Goal: Task Accomplishment & Management: Complete application form

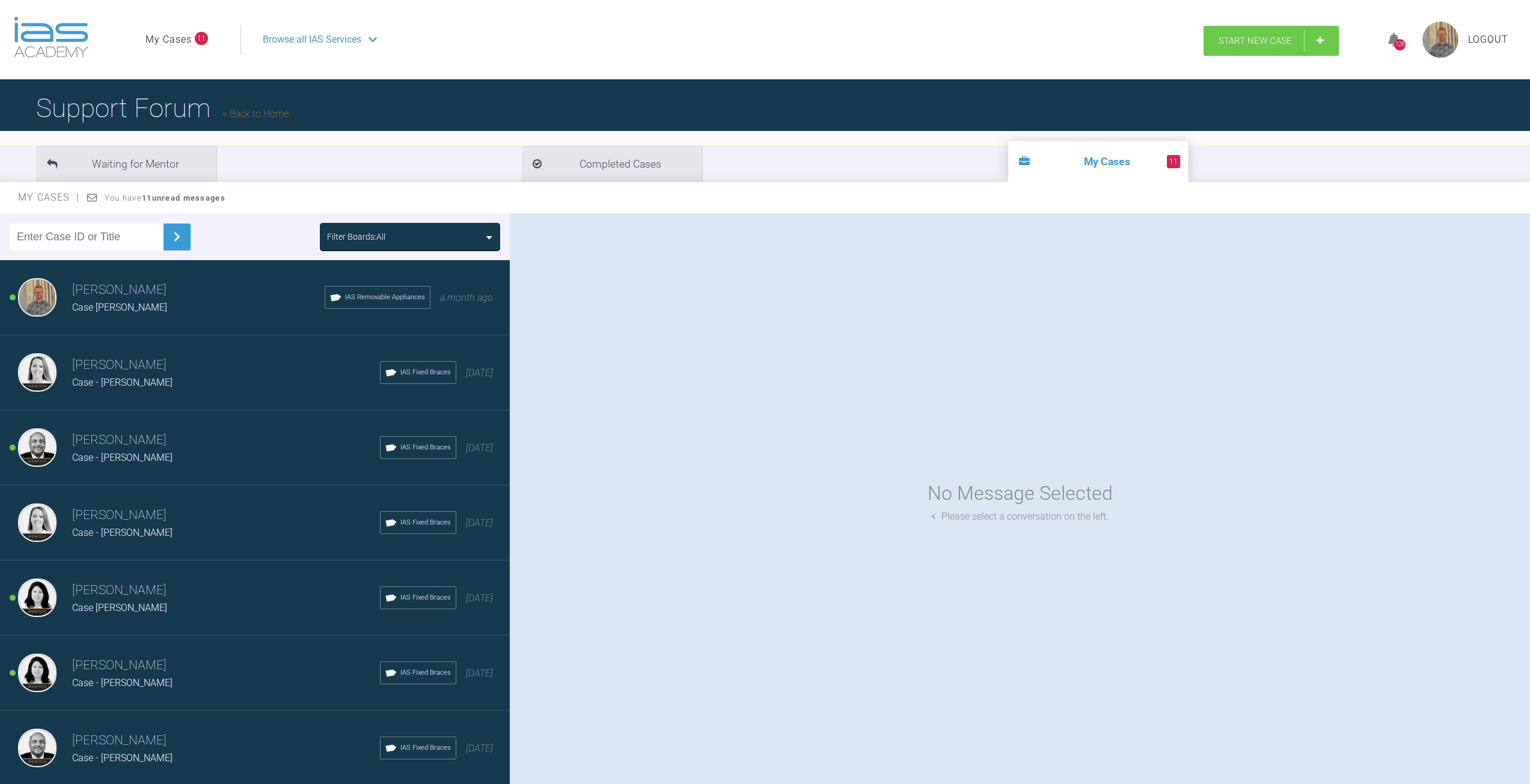
click at [1255, 37] on span "Start New Case" at bounding box center [1255, 41] width 73 height 11
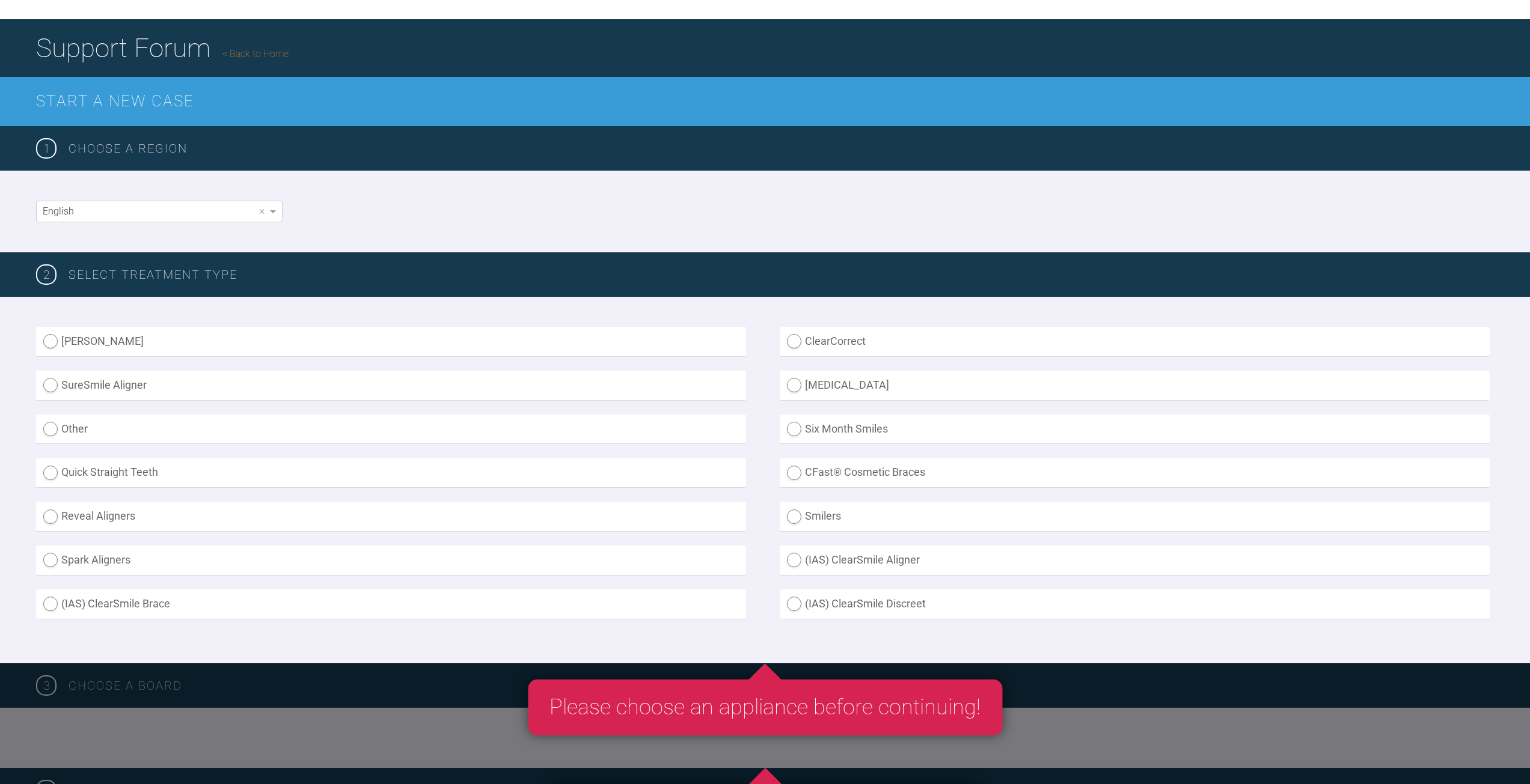
scroll to position [120, 0]
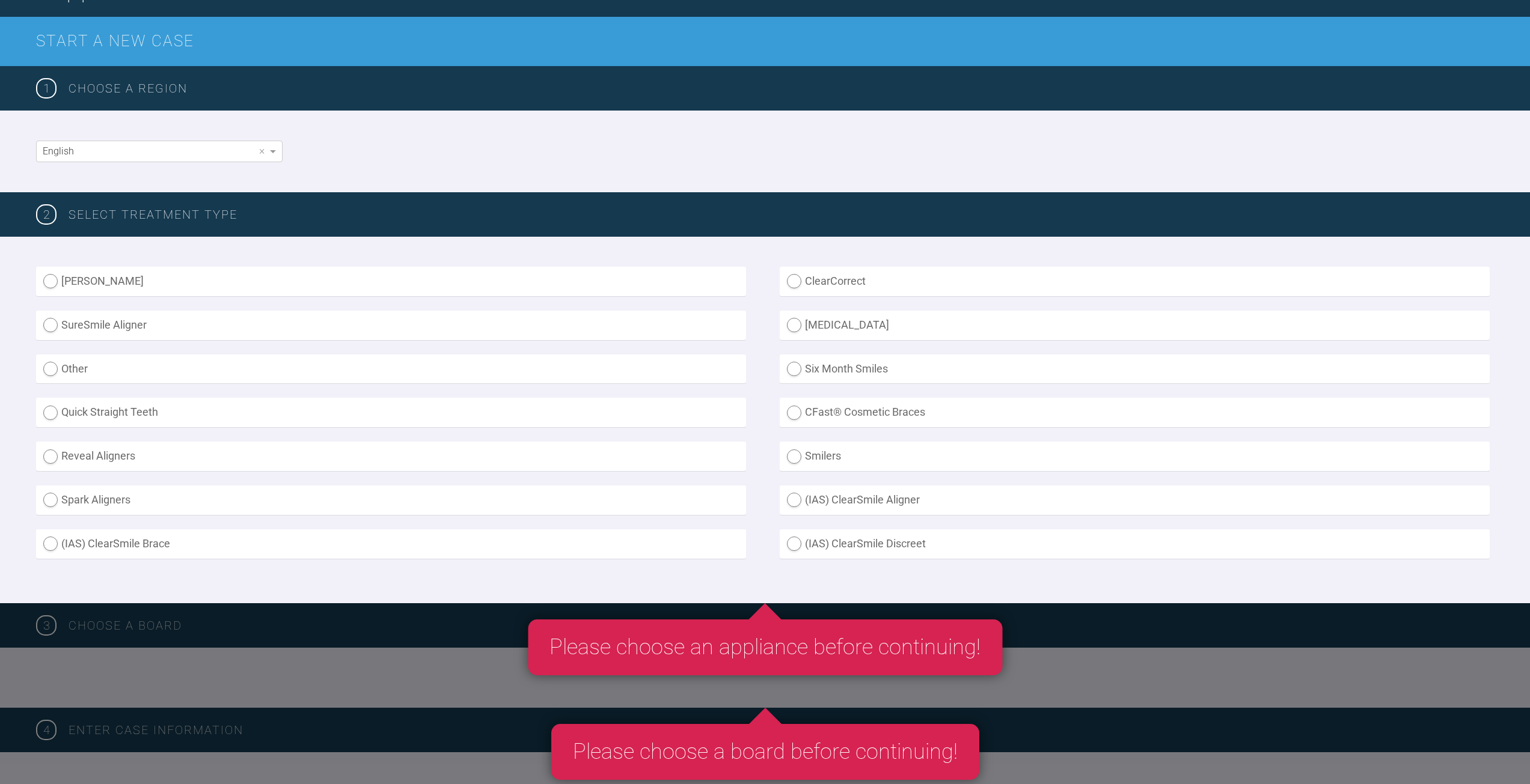
click at [101, 541] on label "(IAS) ClearSmile Brace" at bounding box center [391, 544] width 710 height 30
radio Brace "true"
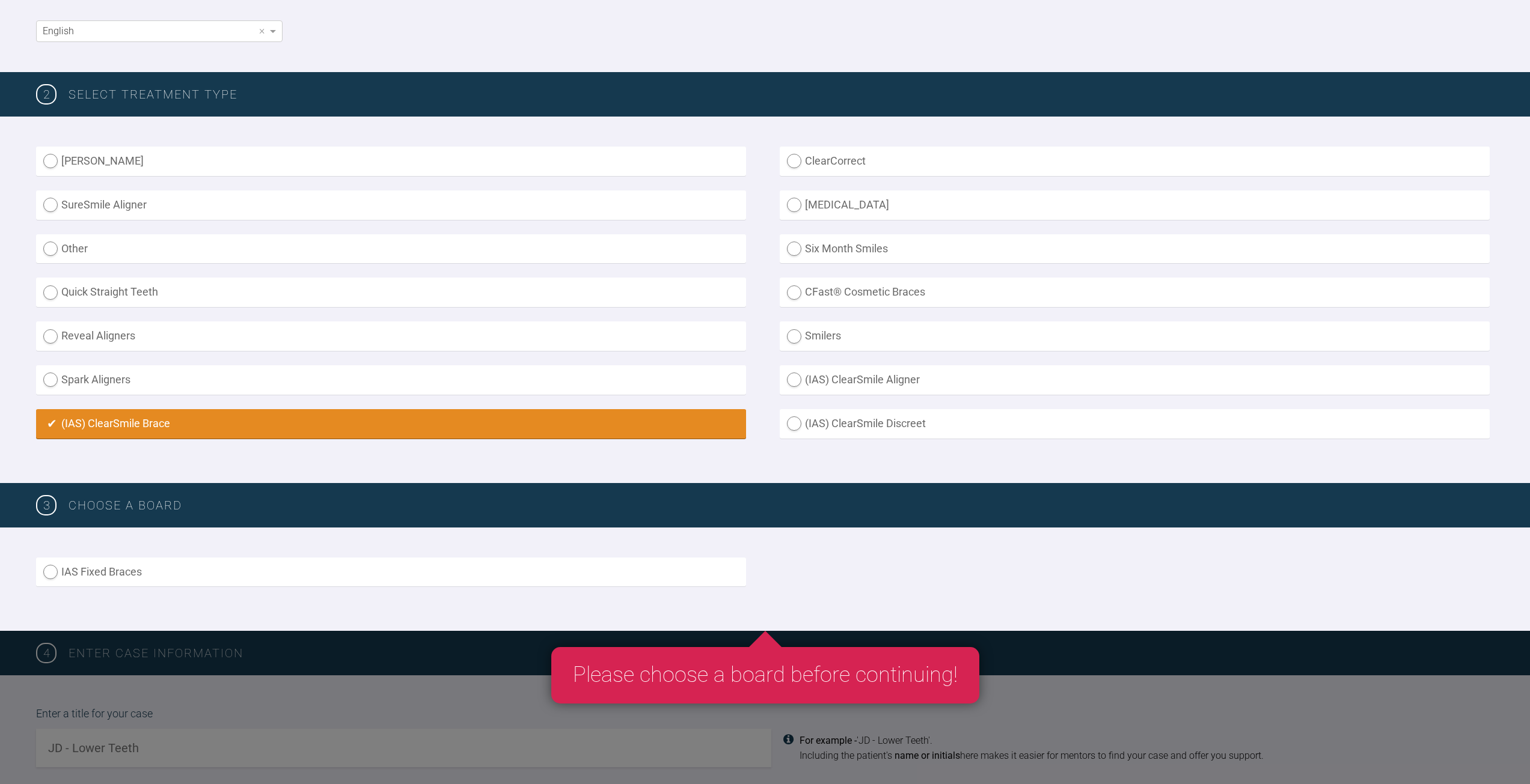
scroll to position [301, 0]
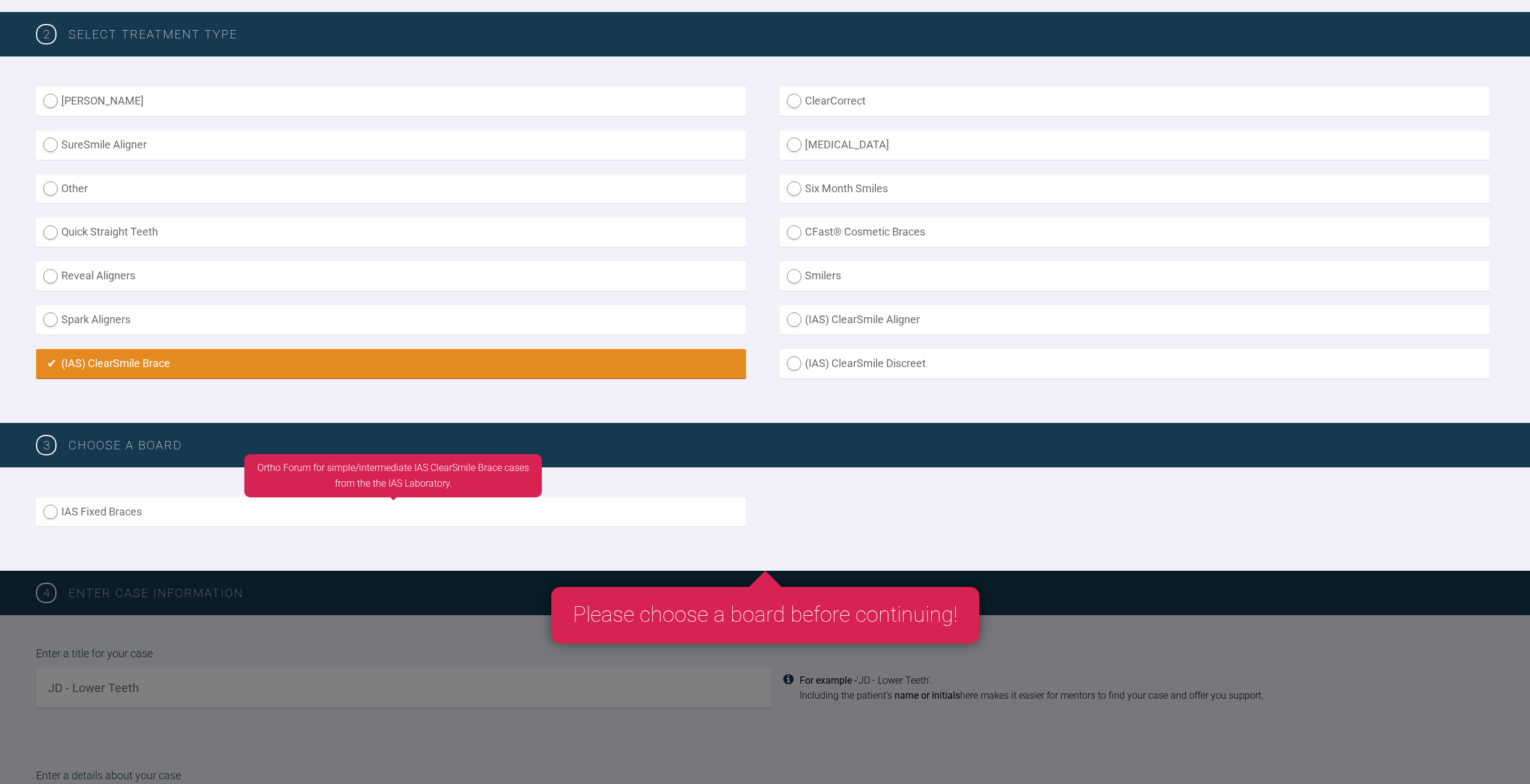
click at [59, 508] on label "IAS Fixed Braces" at bounding box center [391, 512] width 710 height 30
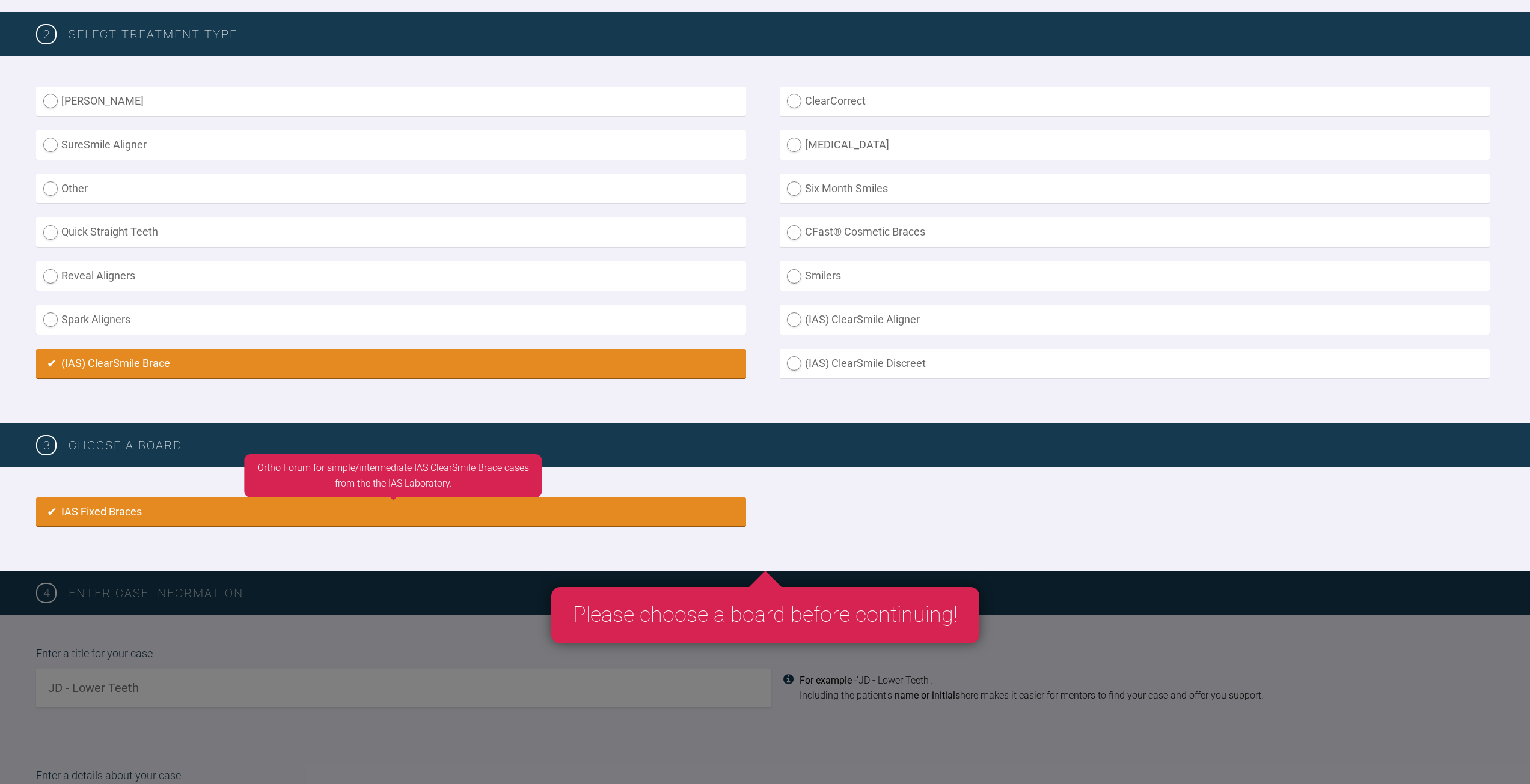
radio input "true"
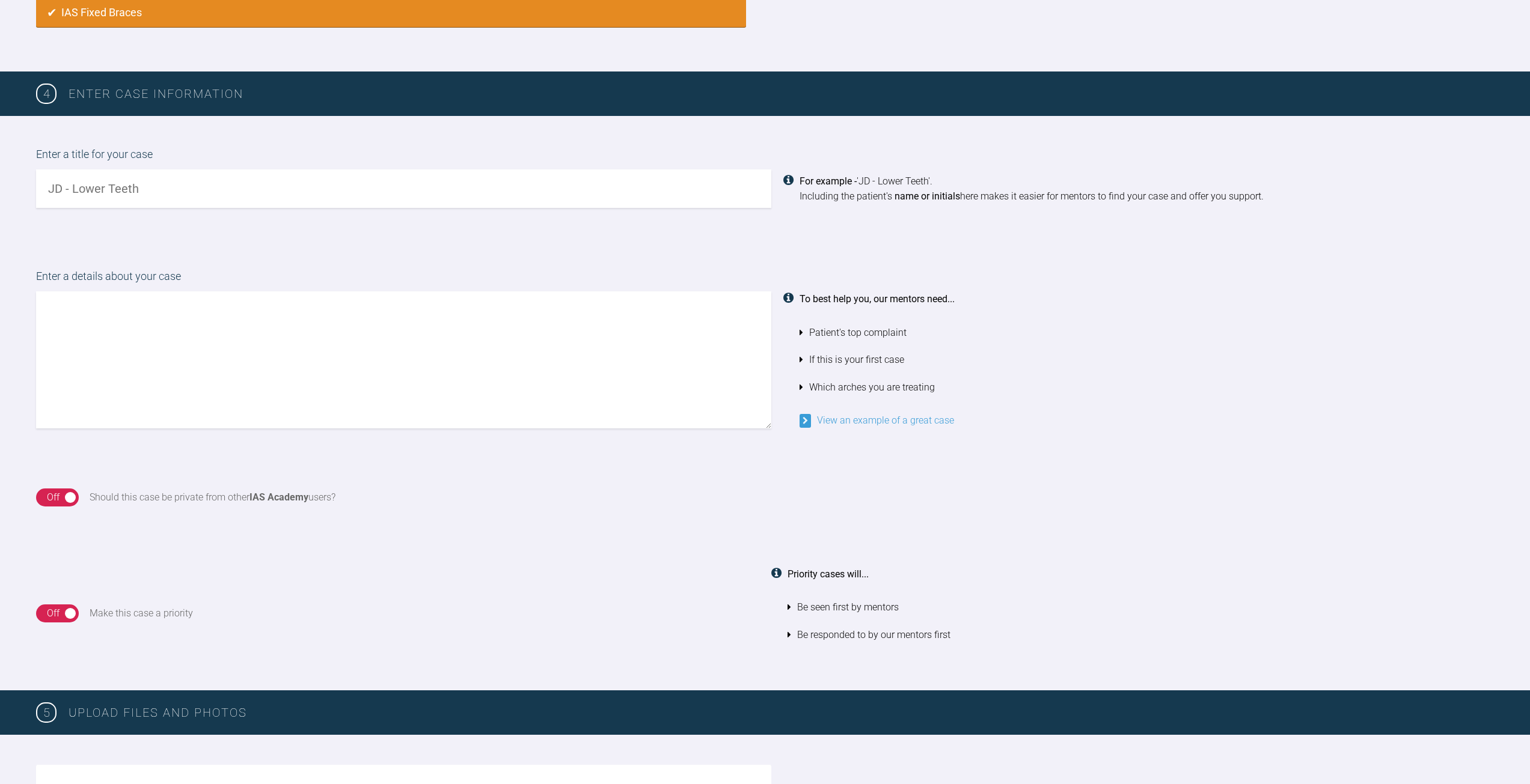
click at [208, 197] on input "text" at bounding box center [403, 188] width 735 height 38
type input "Case [PERSON_NAME]"
click at [268, 328] on textarea at bounding box center [403, 359] width 735 height 137
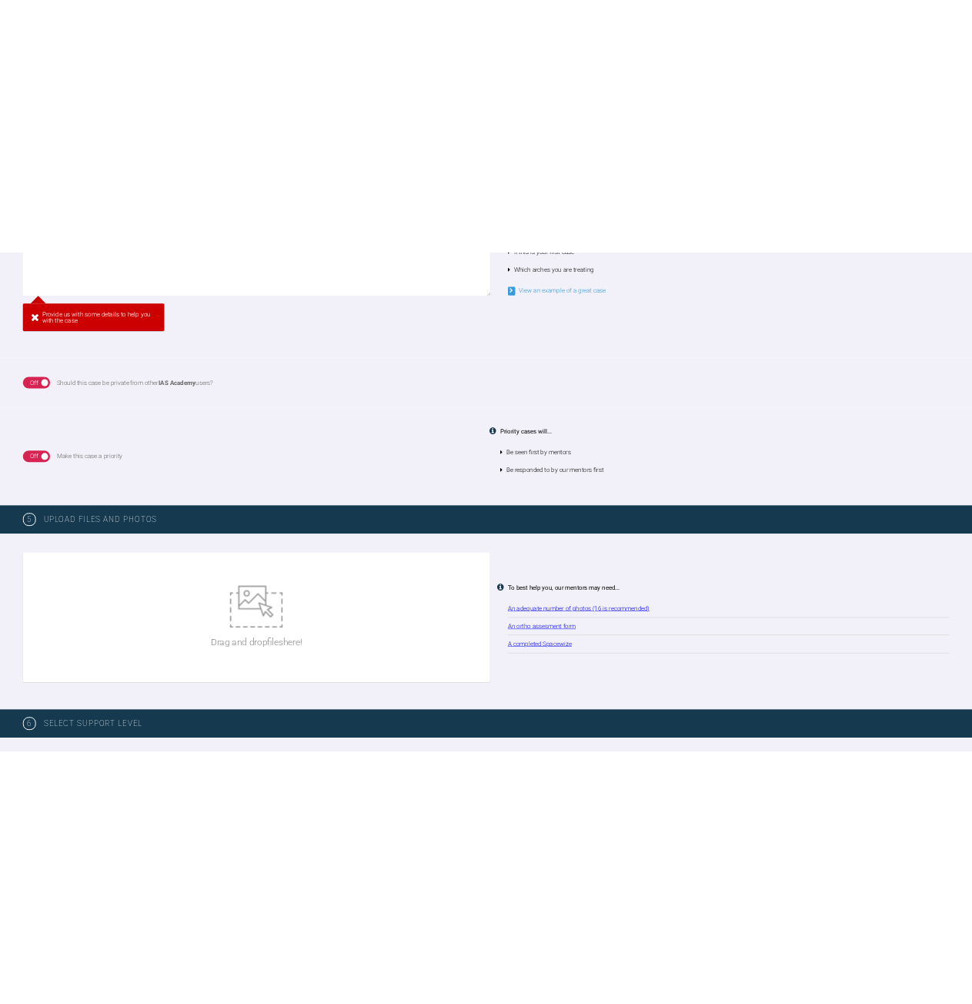
scroll to position [1589, 0]
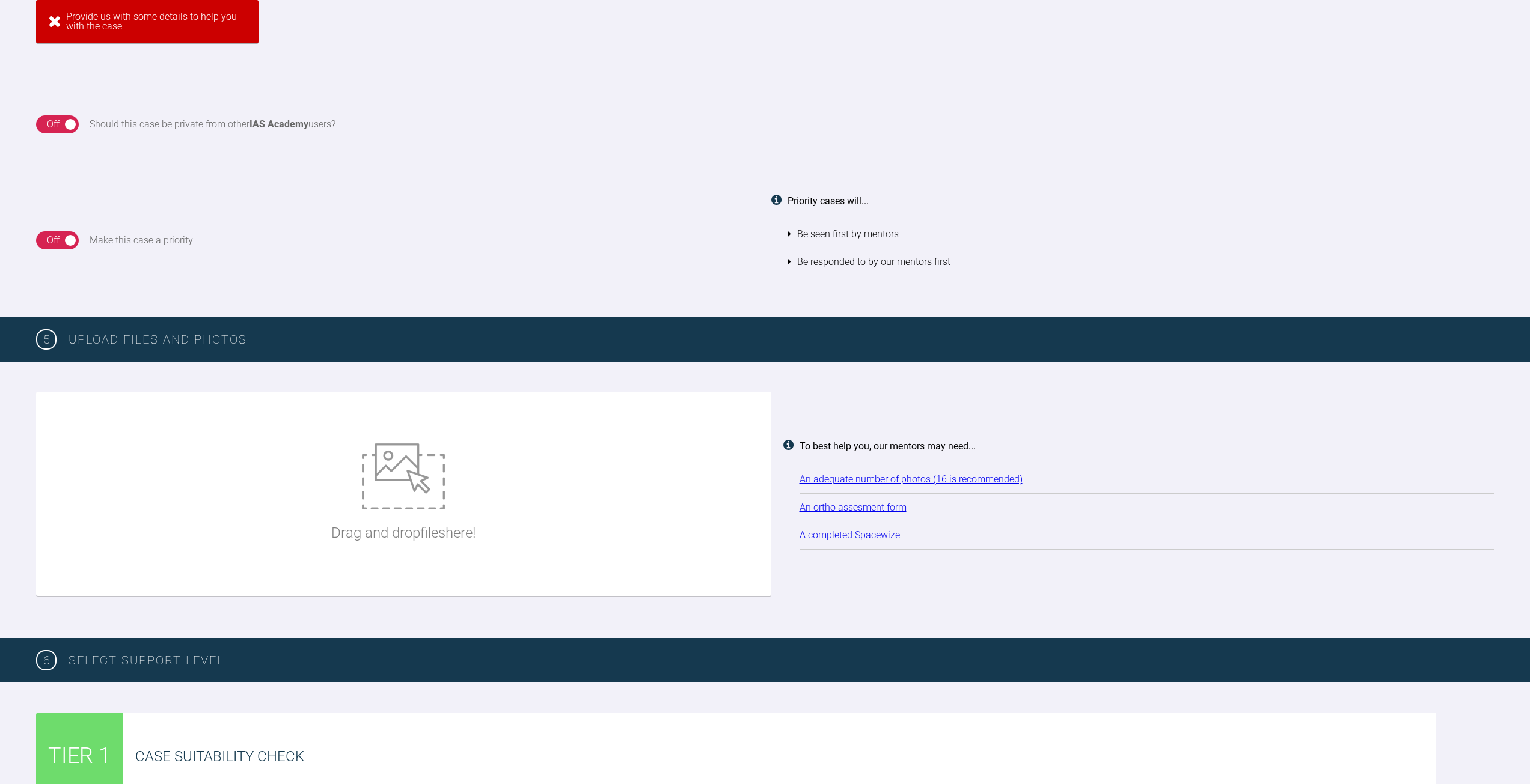
click at [419, 504] on img at bounding box center [403, 476] width 83 height 66
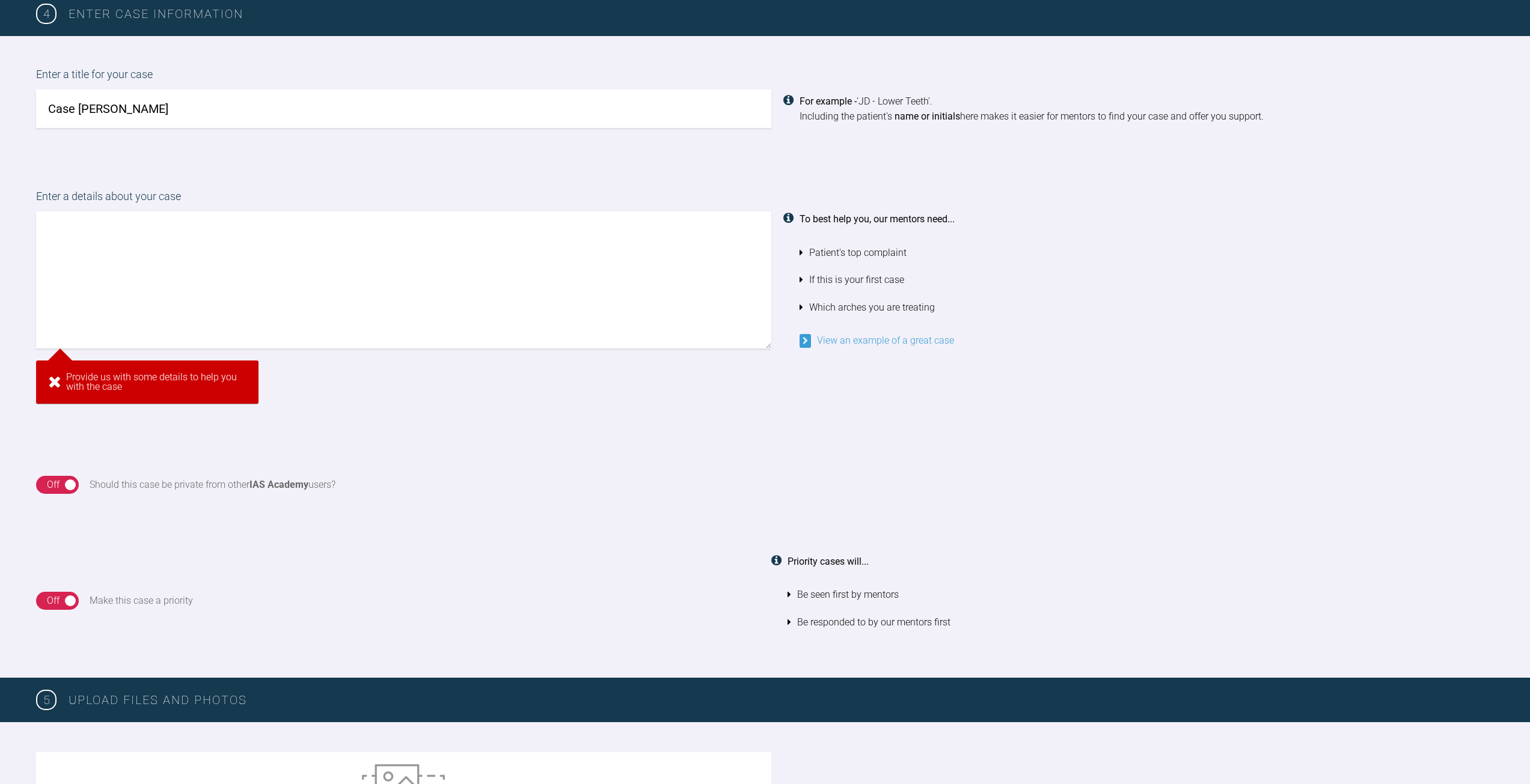
scroll to position [700, 0]
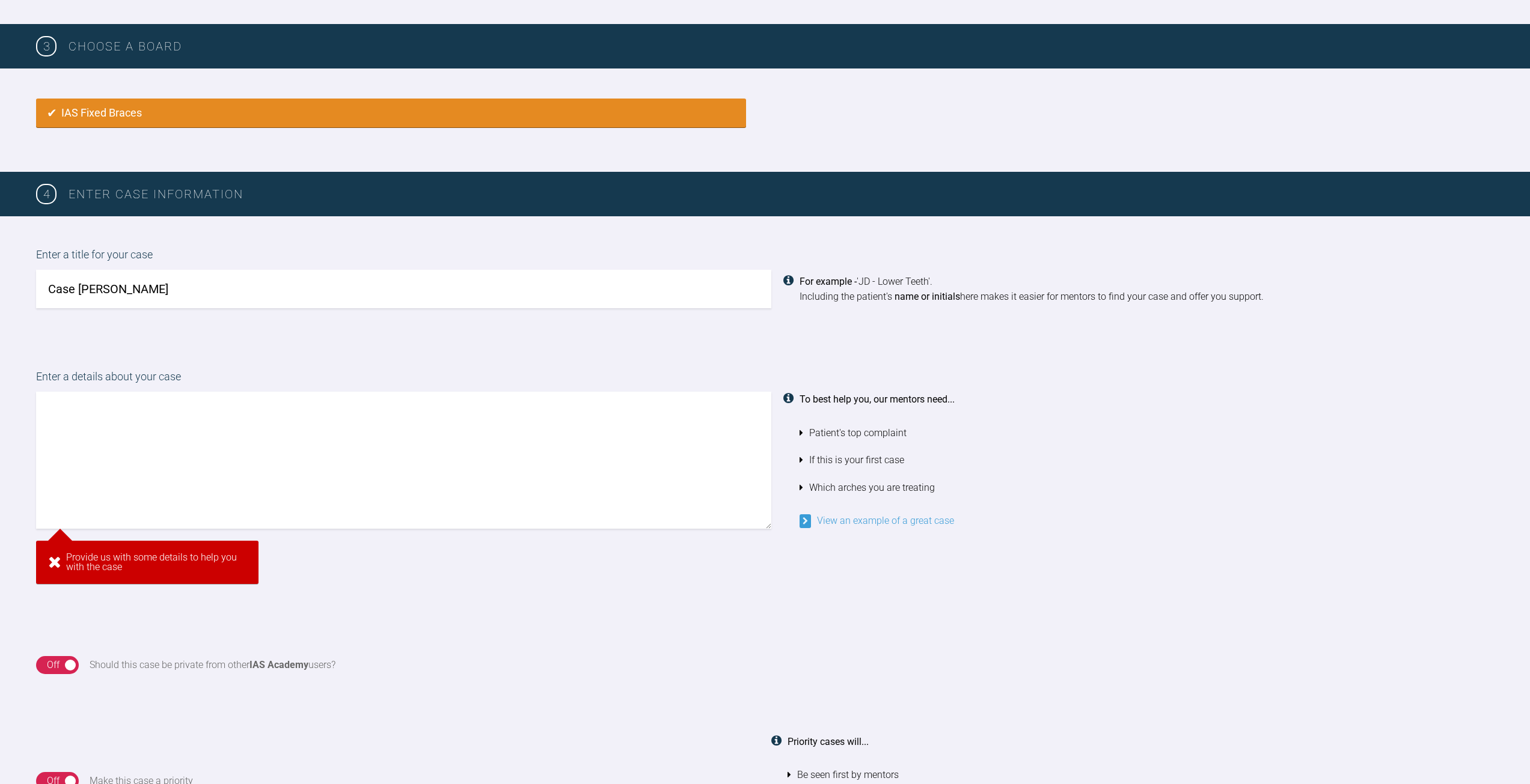
click at [222, 434] on textarea at bounding box center [403, 460] width 735 height 137
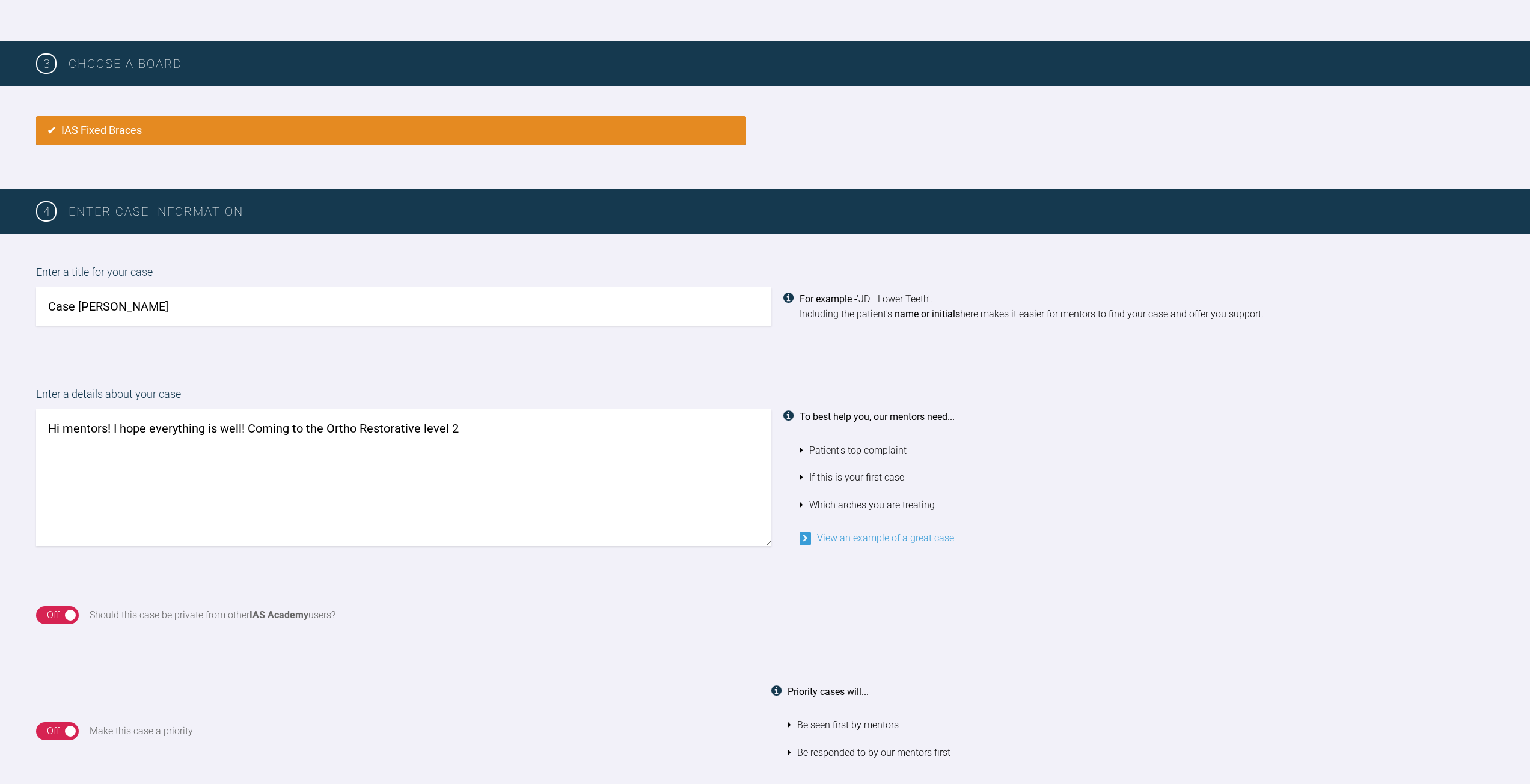
scroll to position [622, 0]
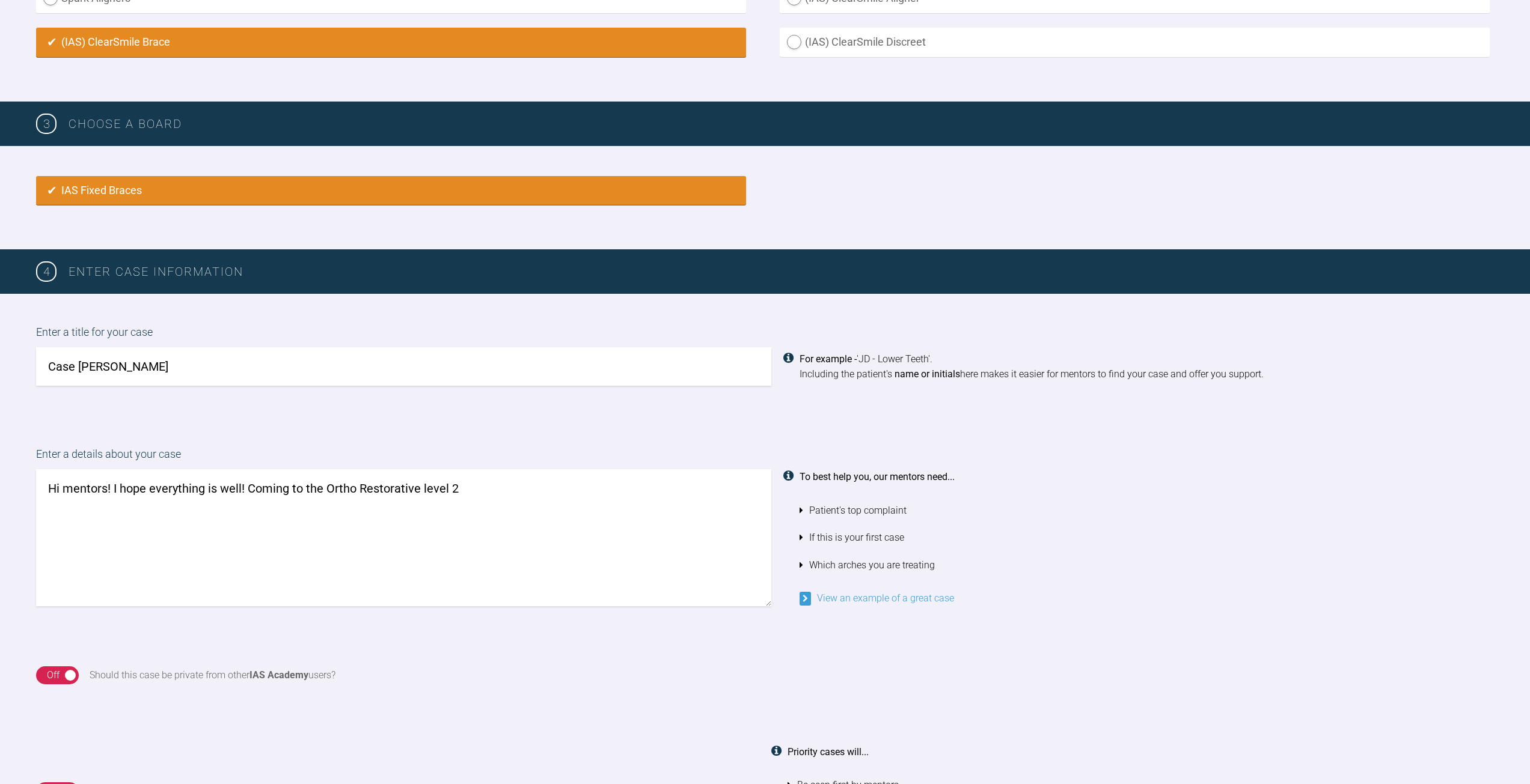
click at [516, 483] on textarea "Hi mentors! I hope everything is well! Coming to the Ortho Restorative level 2" at bounding box center [403, 537] width 735 height 137
click at [248, 486] on textarea "Hi mentors! I hope everything is well! Coming to the Ortho Restorative level 2 …" at bounding box center [403, 537] width 735 height 137
click at [531, 483] on textarea "Hi mentors! I hope everything is well! (Coming to the Ortho Restorative level 2…" at bounding box center [403, 537] width 735 height 137
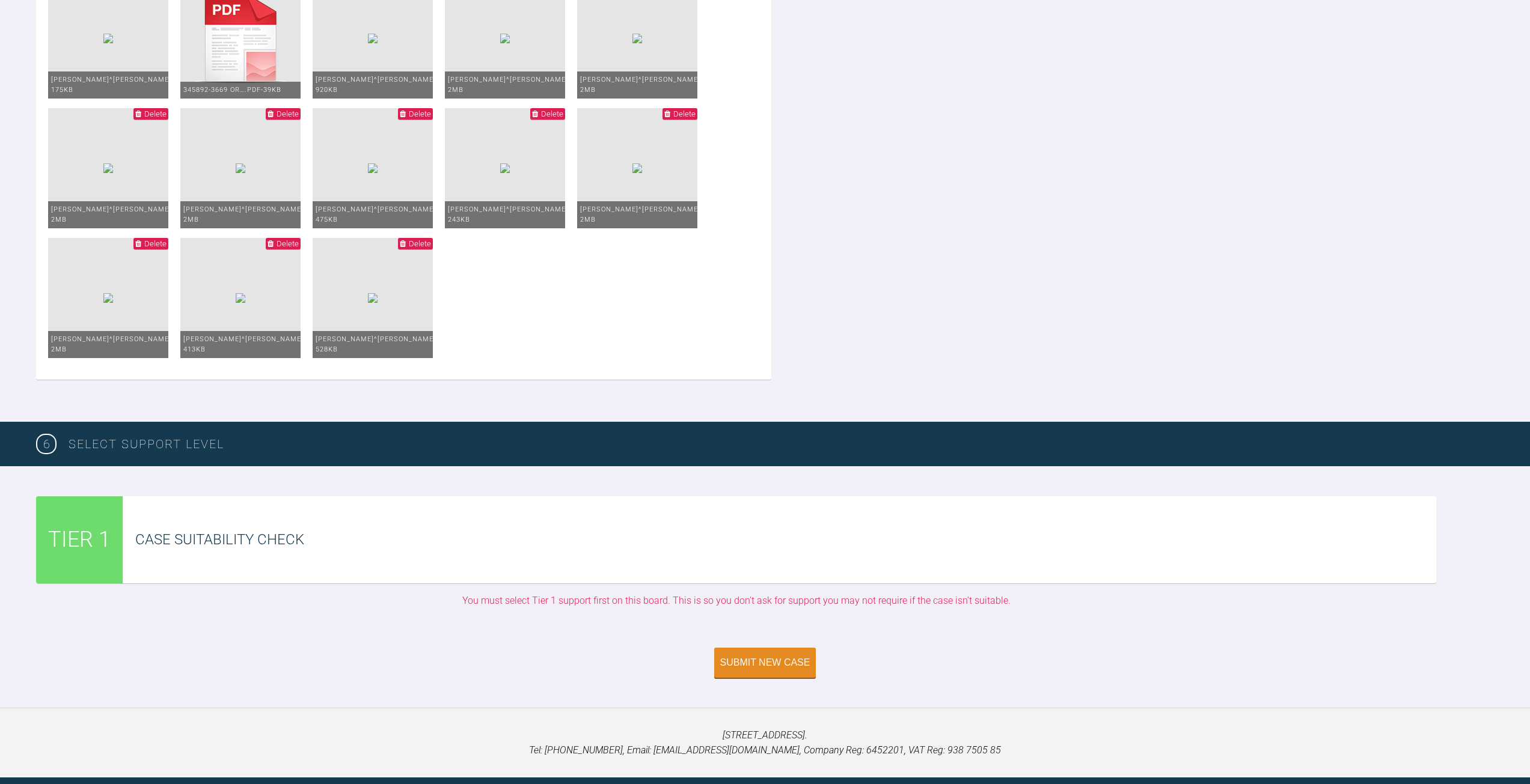
scroll to position [2540, 0]
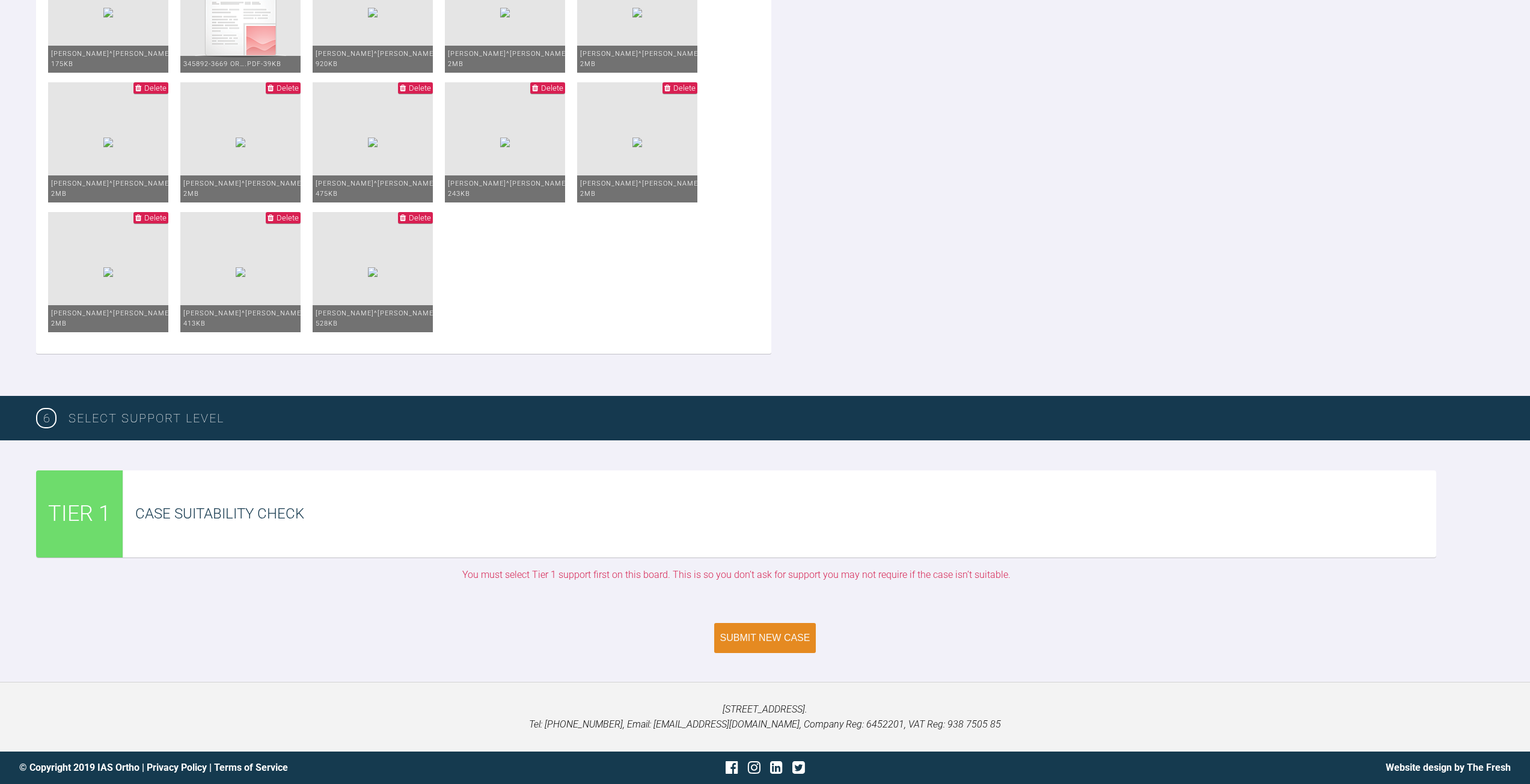
type textarea "Hi mentors! I hope everything is well! (Coming to the Ortho Restorative level 2…"
click at [761, 638] on div "Submit New Case" at bounding box center [765, 638] width 90 height 11
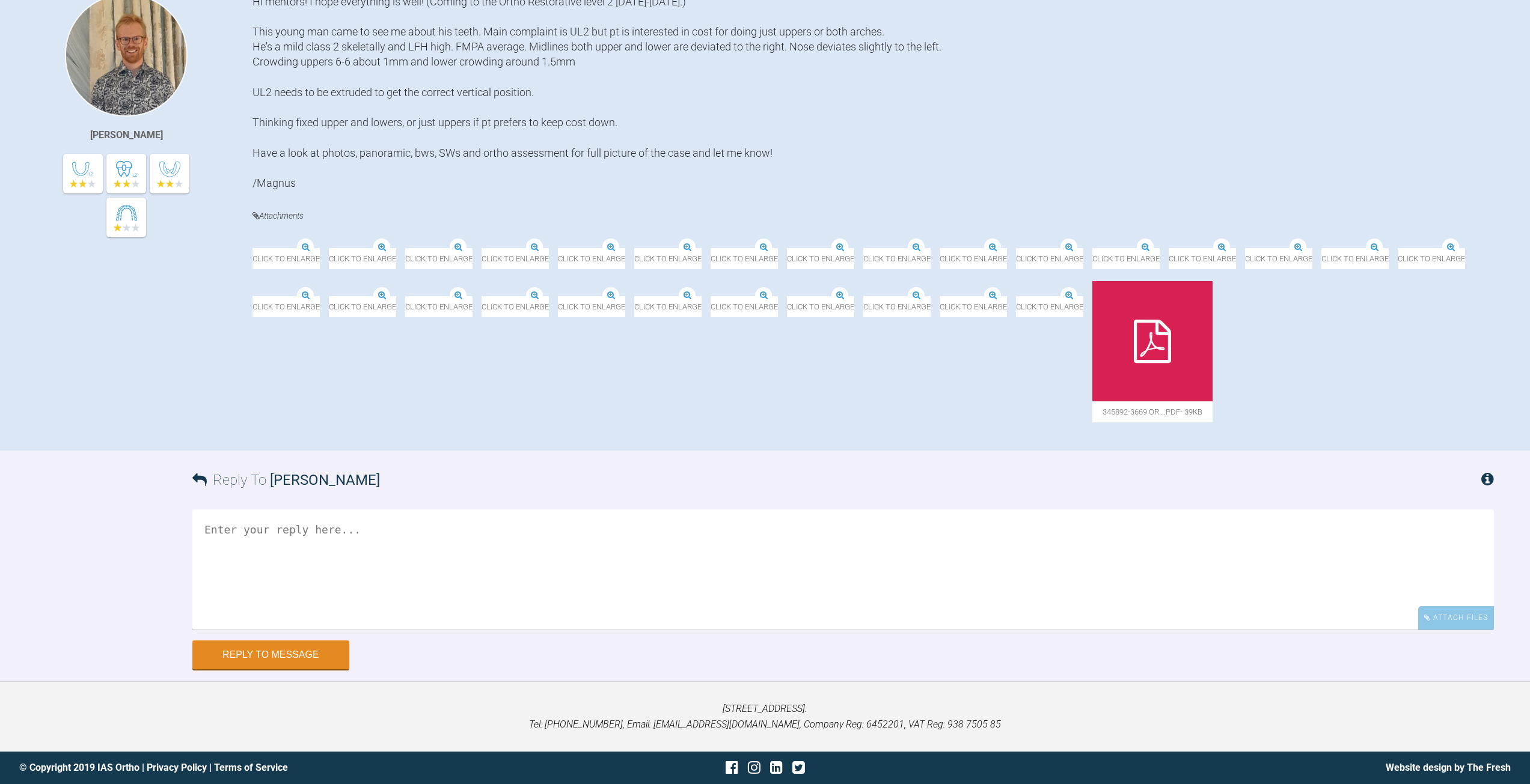
scroll to position [590, 0]
